Goal: Check status

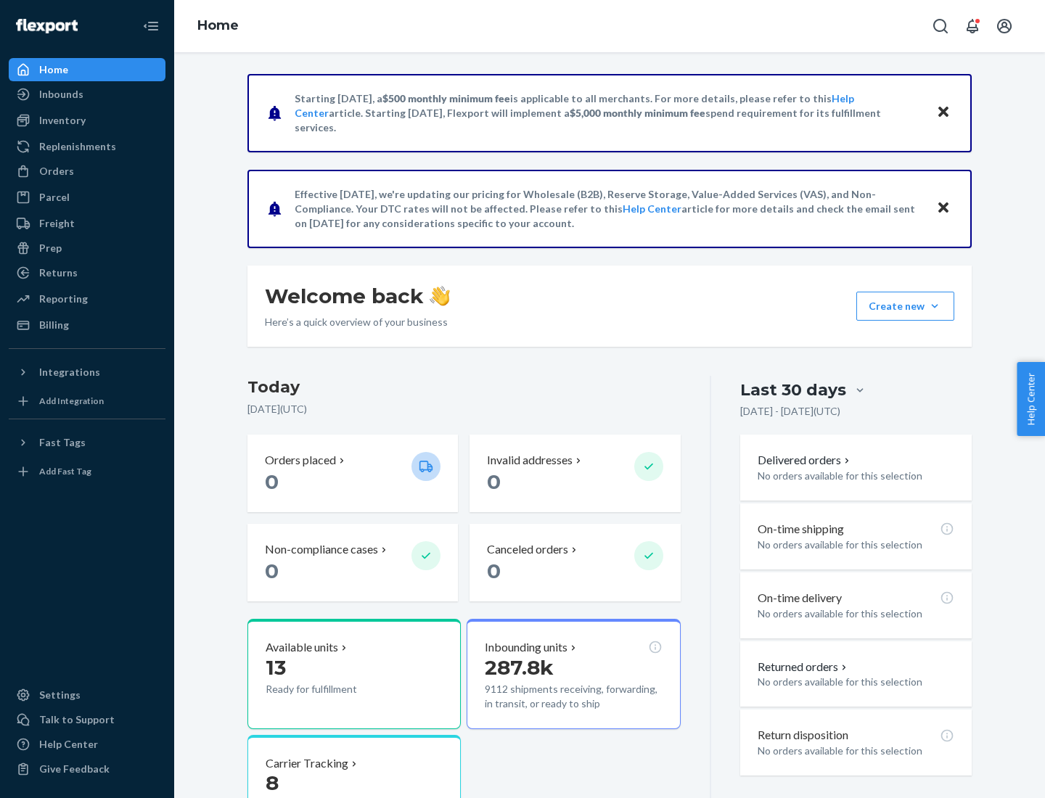
click at [935, 306] on button "Create new Create new inbound Create new order Create new product" at bounding box center [906, 306] width 98 height 29
click at [60, 94] on div "Inbounds" at bounding box center [61, 94] width 44 height 15
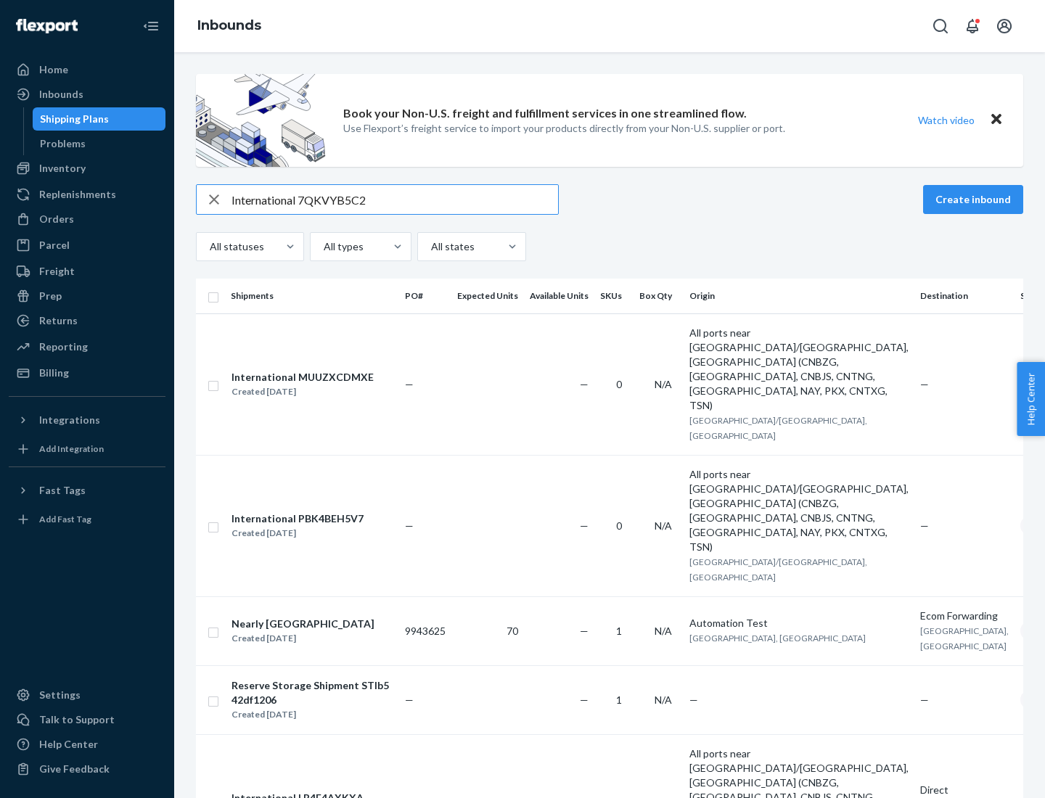
type input "International 7QKVYB5C29"
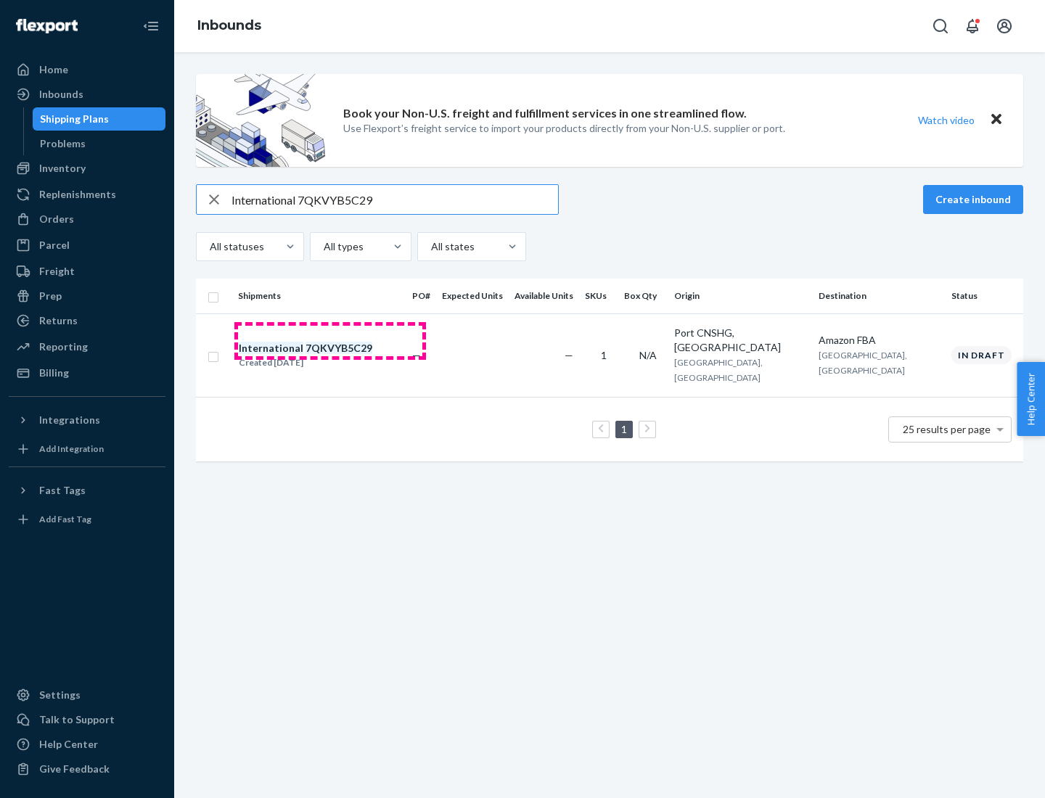
click at [330, 356] on div "Created [DATE]" at bounding box center [306, 363] width 134 height 15
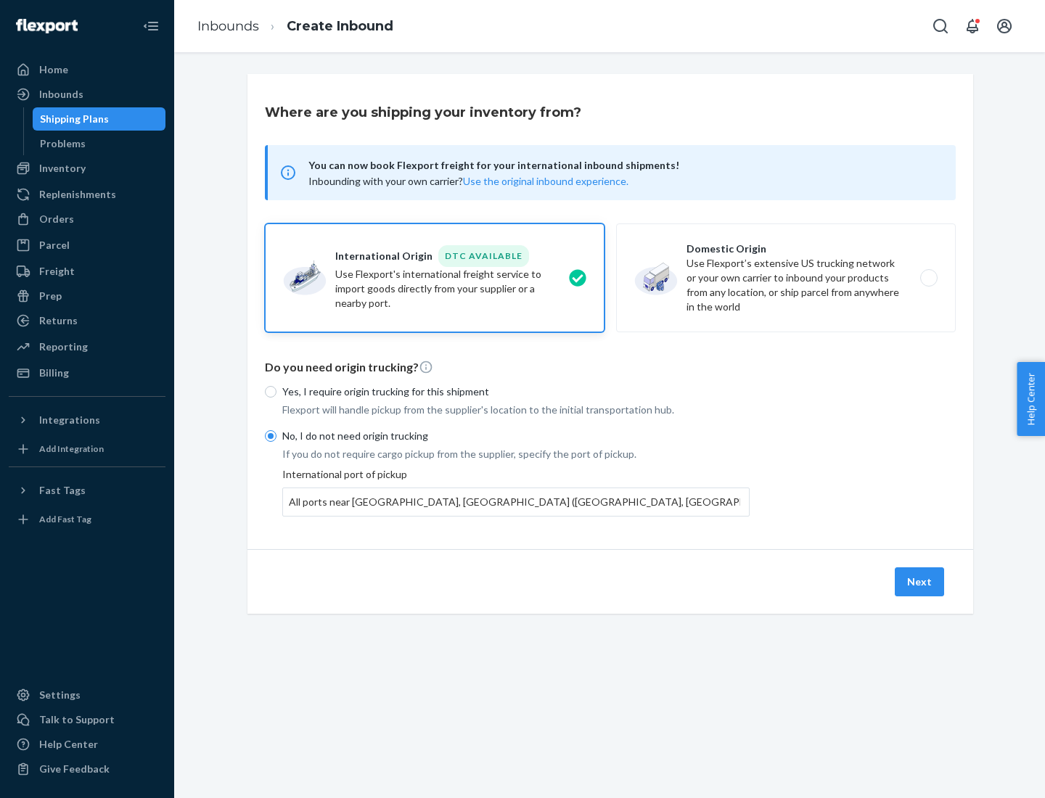
click at [920, 581] on button "Next" at bounding box center [919, 582] width 49 height 29
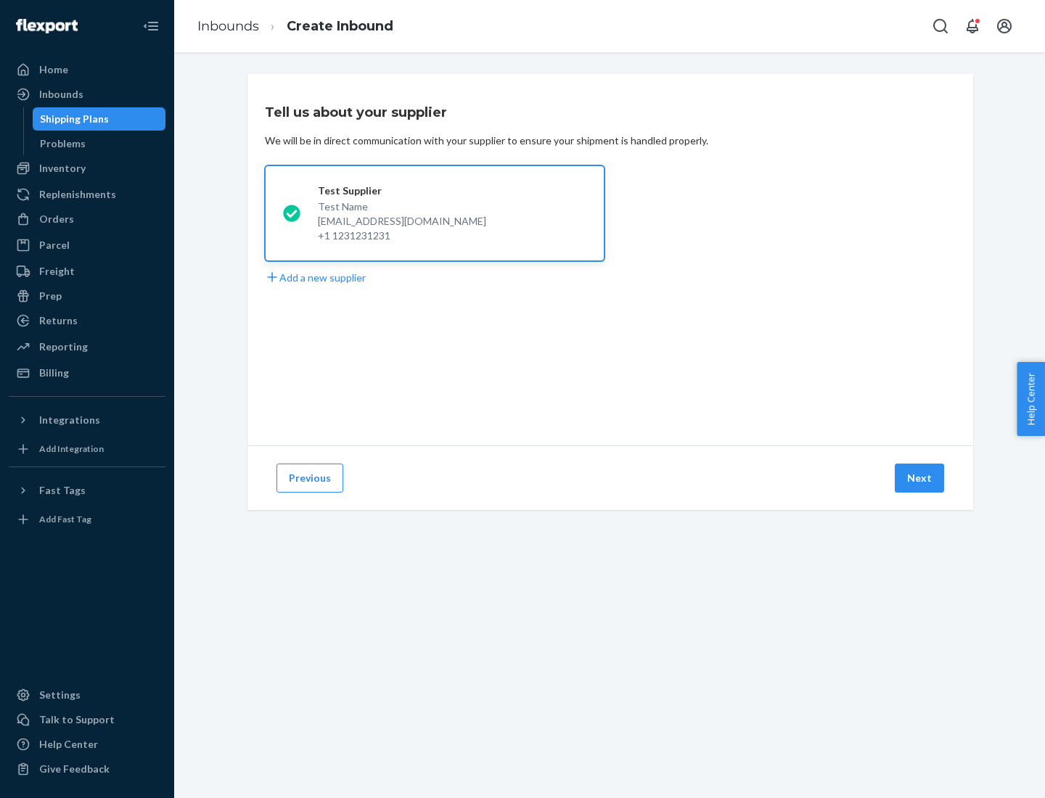
click at [920, 478] on button "Next" at bounding box center [919, 478] width 49 height 29
